Goal: Task Accomplishment & Management: Use online tool/utility

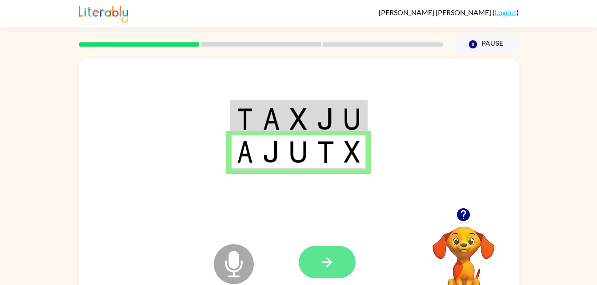
click at [328, 260] on icon "button" at bounding box center [327, 262] width 10 height 10
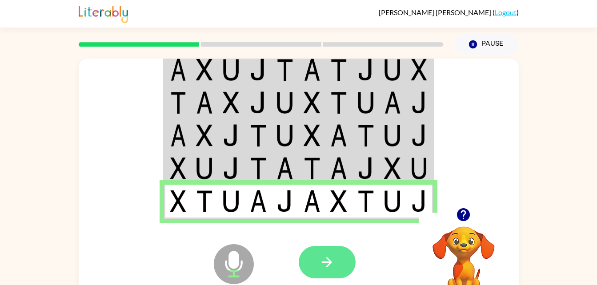
click at [336, 266] on button "button" at bounding box center [327, 262] width 57 height 32
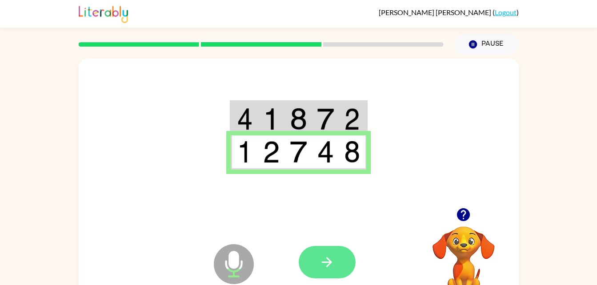
click at [338, 268] on button "button" at bounding box center [327, 262] width 57 height 32
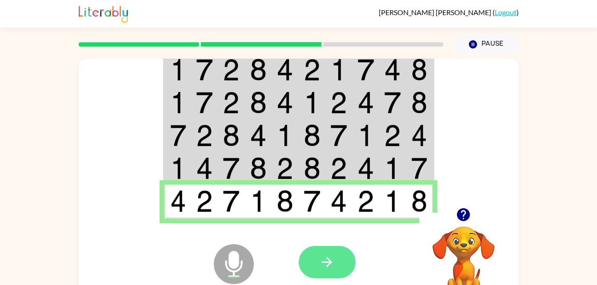
click at [338, 267] on button "button" at bounding box center [327, 262] width 57 height 32
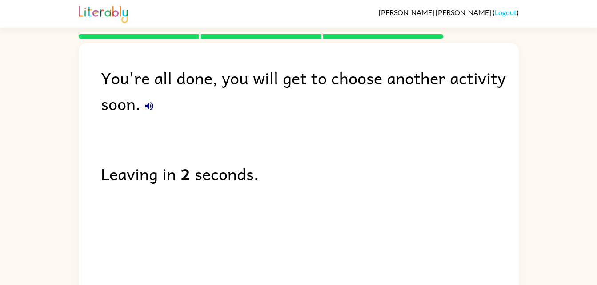
click at [144, 105] on icon "button" at bounding box center [149, 106] width 11 height 11
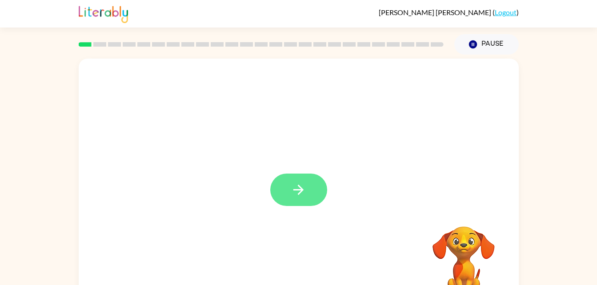
click at [309, 192] on button "button" at bounding box center [298, 190] width 57 height 32
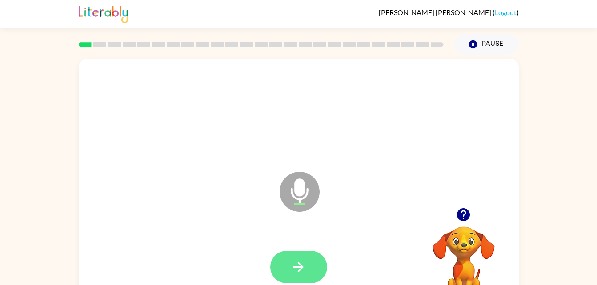
click at [304, 282] on button "button" at bounding box center [298, 267] width 57 height 32
click at [315, 252] on button "button" at bounding box center [298, 267] width 57 height 32
click at [317, 269] on button "button" at bounding box center [298, 267] width 57 height 32
click at [297, 256] on button "button" at bounding box center [298, 267] width 57 height 32
click at [304, 272] on icon "button" at bounding box center [299, 268] width 16 height 16
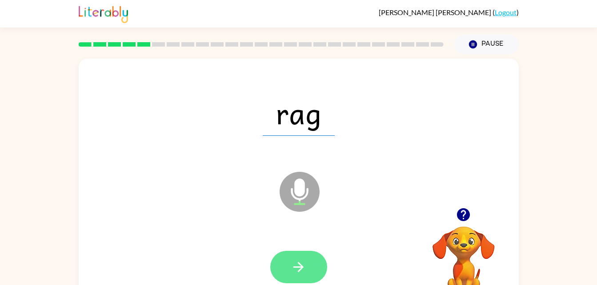
click at [301, 273] on icon "button" at bounding box center [299, 268] width 16 height 16
click at [306, 278] on button "button" at bounding box center [298, 267] width 57 height 32
click at [308, 264] on button "button" at bounding box center [298, 267] width 57 height 32
click at [305, 269] on icon "button" at bounding box center [299, 268] width 16 height 16
click at [301, 272] on icon "button" at bounding box center [299, 268] width 16 height 16
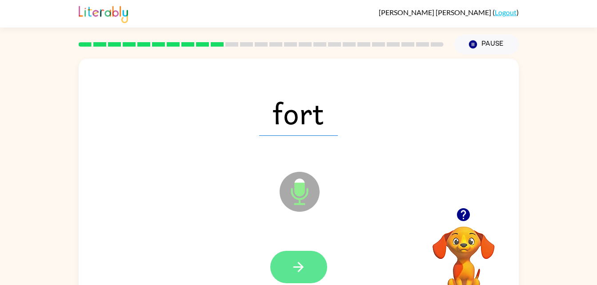
click at [294, 268] on icon "button" at bounding box center [299, 268] width 16 height 16
click at [300, 262] on icon "button" at bounding box center [299, 268] width 16 height 16
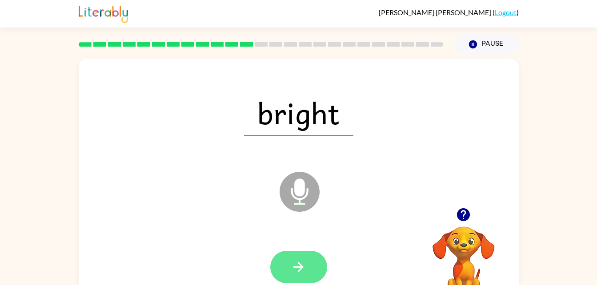
click at [300, 264] on icon "button" at bounding box center [299, 268] width 16 height 16
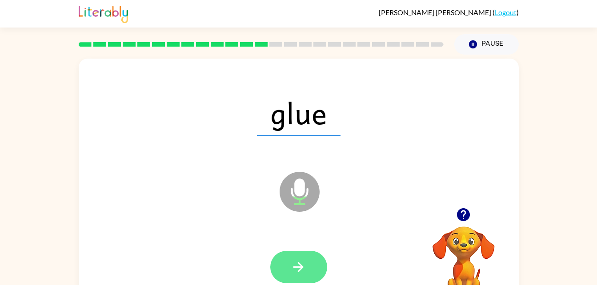
click at [302, 253] on button "button" at bounding box center [298, 267] width 57 height 32
click at [306, 268] on icon "button" at bounding box center [299, 268] width 16 height 16
click at [312, 272] on button "button" at bounding box center [298, 267] width 57 height 32
click at [305, 269] on icon "button" at bounding box center [299, 268] width 16 height 16
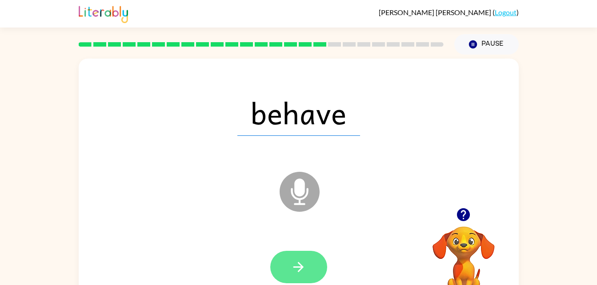
click at [310, 276] on button "button" at bounding box center [298, 267] width 57 height 32
click at [294, 264] on icon "button" at bounding box center [299, 268] width 16 height 16
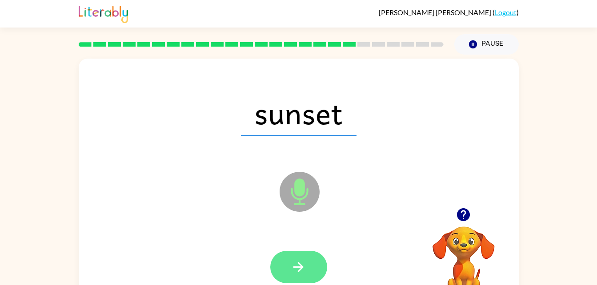
click at [303, 266] on icon "button" at bounding box center [299, 268] width 16 height 16
click at [302, 267] on icon "button" at bounding box center [298, 267] width 10 height 10
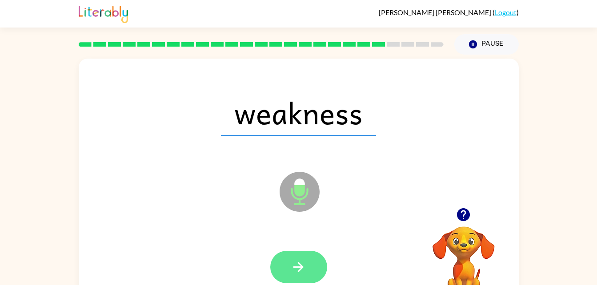
click at [295, 268] on icon "button" at bounding box center [299, 268] width 16 height 16
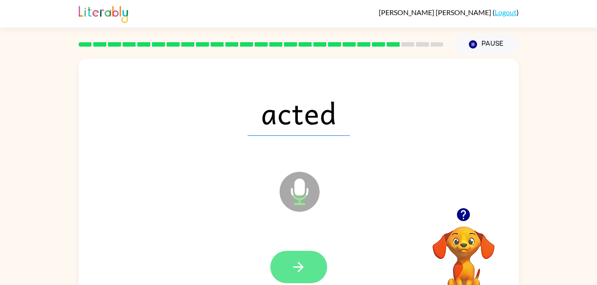
click at [302, 273] on icon "button" at bounding box center [299, 268] width 16 height 16
click at [300, 271] on icon "button" at bounding box center [299, 268] width 16 height 16
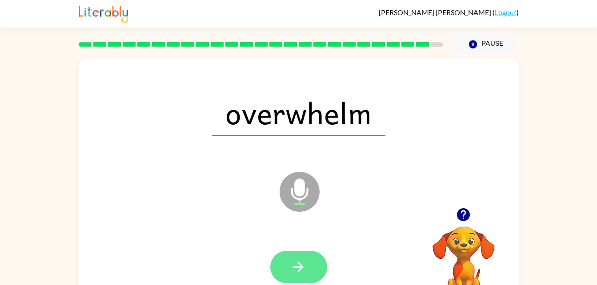
click at [302, 258] on button "button" at bounding box center [298, 267] width 57 height 32
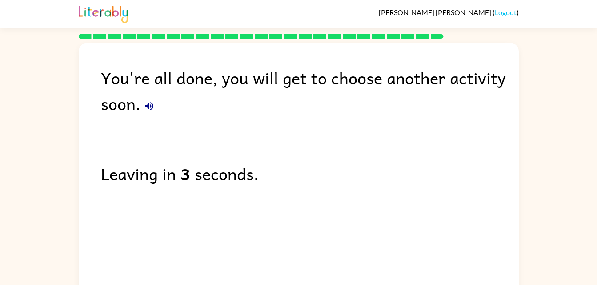
click at [149, 111] on icon "button" at bounding box center [149, 106] width 11 height 11
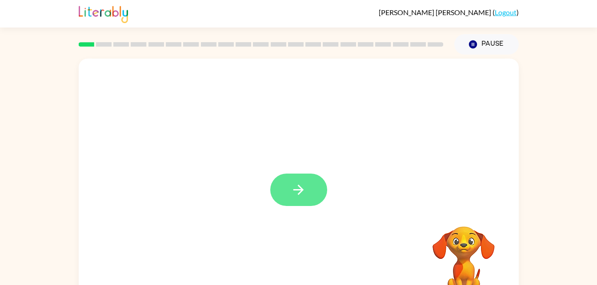
click at [313, 189] on button "button" at bounding box center [298, 190] width 57 height 32
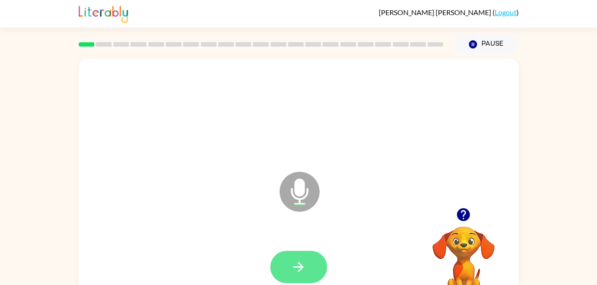
click at [307, 277] on button "button" at bounding box center [298, 267] width 57 height 32
click at [311, 268] on button "button" at bounding box center [298, 267] width 57 height 32
click at [318, 264] on button "button" at bounding box center [298, 267] width 57 height 32
click at [316, 271] on button "button" at bounding box center [298, 267] width 57 height 32
click at [315, 276] on button "button" at bounding box center [298, 267] width 57 height 32
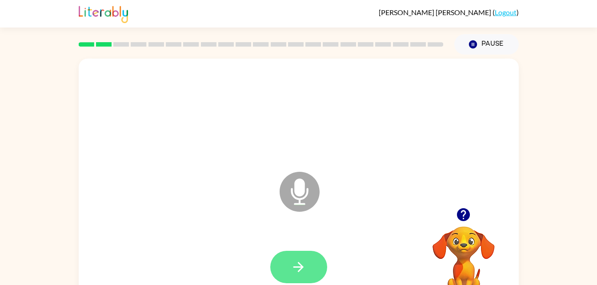
click at [317, 266] on button "button" at bounding box center [298, 267] width 57 height 32
click at [310, 270] on button "button" at bounding box center [298, 267] width 57 height 32
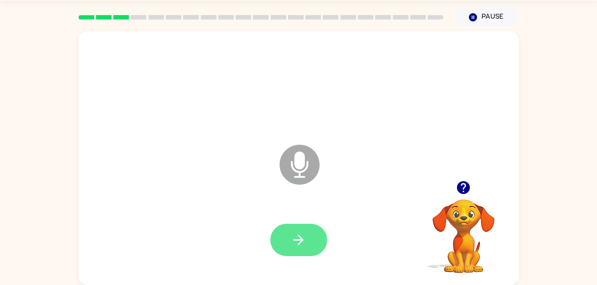
click at [308, 252] on button "button" at bounding box center [298, 240] width 57 height 32
click at [470, 223] on video "Your browser must support playing .mp4 files to use Literably. Please try using…" at bounding box center [463, 230] width 89 height 89
click at [305, 237] on icon "button" at bounding box center [299, 240] width 16 height 16
click at [307, 246] on button "button" at bounding box center [298, 240] width 57 height 32
click at [304, 244] on icon "button" at bounding box center [299, 240] width 16 height 16
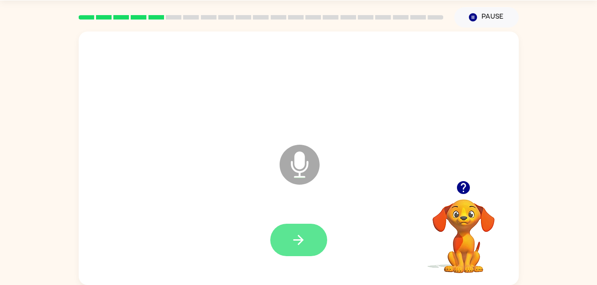
click at [308, 241] on button "button" at bounding box center [298, 240] width 57 height 32
click at [303, 246] on icon "button" at bounding box center [299, 240] width 16 height 16
click at [296, 243] on icon "button" at bounding box center [299, 240] width 16 height 16
click at [290, 238] on button "button" at bounding box center [298, 240] width 57 height 32
click at [301, 240] on icon "button" at bounding box center [298, 240] width 10 height 10
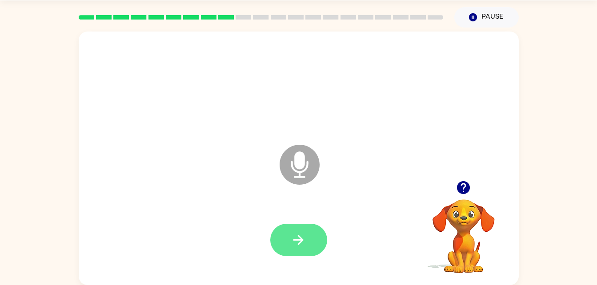
click at [304, 239] on icon "button" at bounding box center [299, 240] width 16 height 16
click at [308, 238] on button "button" at bounding box center [298, 240] width 57 height 32
click at [307, 239] on button "button" at bounding box center [298, 240] width 57 height 32
click at [312, 247] on button "button" at bounding box center [298, 240] width 57 height 32
click at [296, 248] on icon "button" at bounding box center [299, 240] width 16 height 16
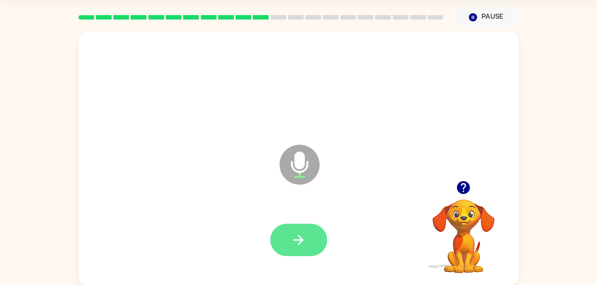
click at [302, 224] on button "button" at bounding box center [298, 240] width 57 height 32
click at [303, 241] on icon "button" at bounding box center [299, 240] width 16 height 16
click at [295, 246] on icon "button" at bounding box center [299, 240] width 16 height 16
click at [291, 248] on button "button" at bounding box center [298, 240] width 57 height 32
click at [304, 246] on icon "button" at bounding box center [299, 240] width 16 height 16
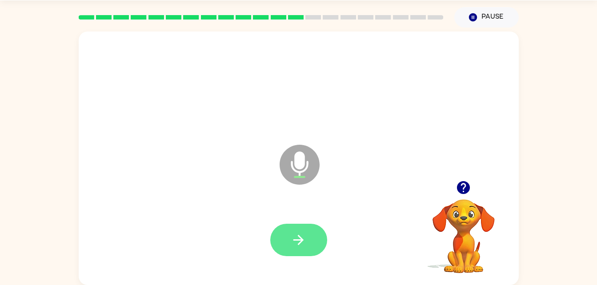
click at [281, 242] on button "button" at bounding box center [298, 240] width 57 height 32
click at [292, 255] on button "button" at bounding box center [298, 240] width 57 height 32
click at [306, 232] on button "button" at bounding box center [298, 240] width 57 height 32
click at [302, 256] on button "button" at bounding box center [298, 240] width 57 height 32
click at [293, 224] on button "button" at bounding box center [298, 240] width 57 height 32
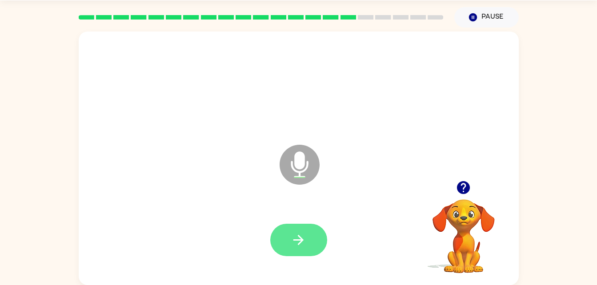
click at [302, 242] on icon "button" at bounding box center [299, 240] width 16 height 16
click at [302, 240] on icon "button" at bounding box center [298, 240] width 10 height 10
click at [296, 236] on icon "button" at bounding box center [299, 240] width 16 height 16
click at [312, 237] on button "button" at bounding box center [298, 240] width 57 height 32
click at [312, 249] on button "button" at bounding box center [298, 240] width 57 height 32
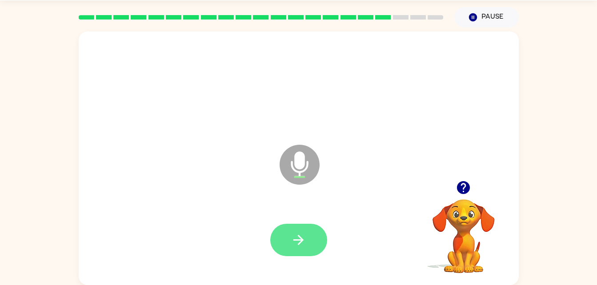
click at [304, 241] on icon "button" at bounding box center [299, 240] width 16 height 16
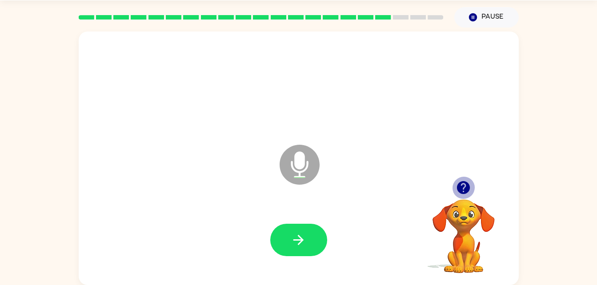
click at [465, 197] on button "button" at bounding box center [463, 187] width 23 height 23
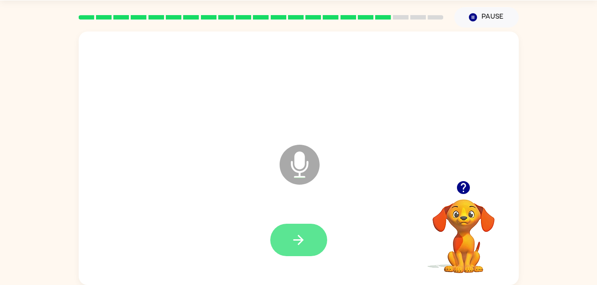
click at [304, 225] on button "button" at bounding box center [298, 240] width 57 height 32
click at [478, 228] on video "Your browser must support playing .mp4 files to use Literably. Please try using…" at bounding box center [463, 230] width 89 height 89
click at [461, 213] on video "Your browser must support playing .mp4 files to use Literably. Please try using…" at bounding box center [463, 230] width 89 height 89
click at [299, 244] on icon "button" at bounding box center [298, 240] width 10 height 10
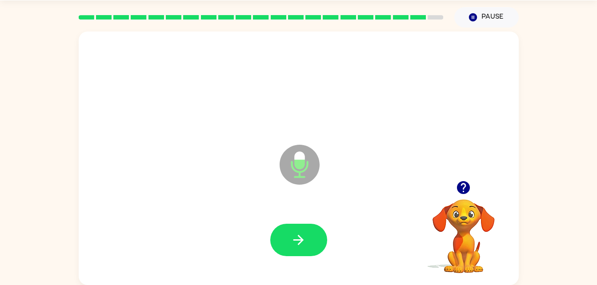
click at [283, 215] on div at bounding box center [299, 240] width 422 height 73
click at [310, 233] on button "button" at bounding box center [298, 240] width 57 height 32
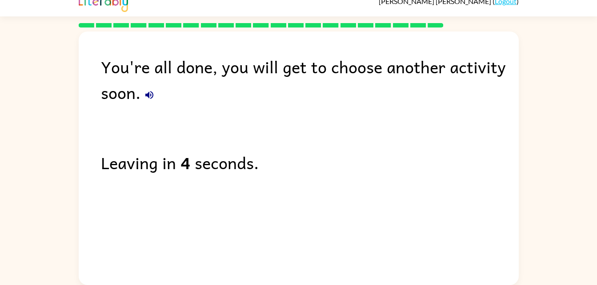
click at [152, 101] on button "button" at bounding box center [149, 95] width 18 height 18
